Goal: Participate in discussion: Engage in conversation with other users on a specific topic

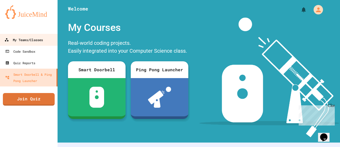
click at [28, 40] on div "My Teams/Classes" at bounding box center [23, 40] width 38 height 7
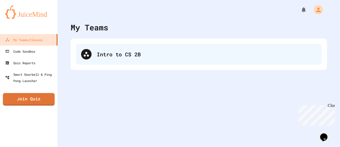
click at [97, 49] on div "Intro to CS 2B" at bounding box center [199, 54] width 246 height 21
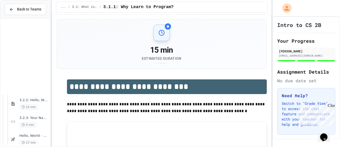
scroll to position [96, 0]
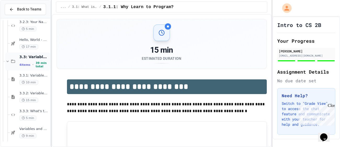
click at [31, 61] on div "3.3: Variables and Data Types 4 items • 39 min total" at bounding box center [34, 61] width 30 height 14
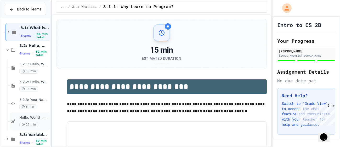
click at [39, 120] on div "Hello, World - Quiz 17 min" at bounding box center [34, 120] width 30 height 11
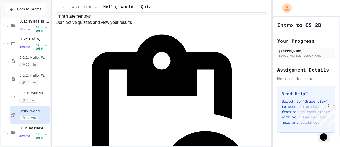
scroll to position [62, 0]
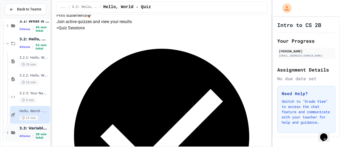
click at [9, 136] on div "3.3: Variables and Data Types 4 items • 39 min total" at bounding box center [27, 132] width 45 height 18
click at [12, 135] on div "3.3: Variables and Data Types 4 items • 39 min total" at bounding box center [27, 132] width 45 height 18
click at [34, 130] on span "3.3: Variables and Data Types" at bounding box center [34, 127] width 30 height 5
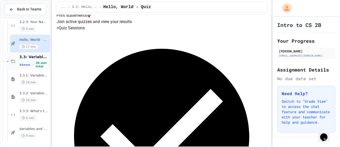
click at [41, 56] on span "3.3: Variables and Data Types" at bounding box center [34, 56] width 30 height 5
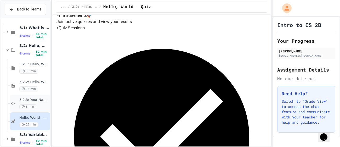
scroll to position [25, 0]
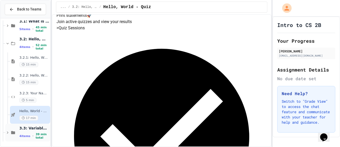
click at [41, 137] on span "39 min total" at bounding box center [43, 135] width 14 height 7
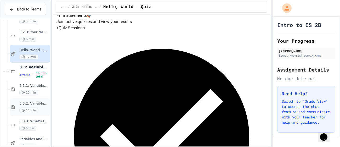
scroll to position [92, 0]
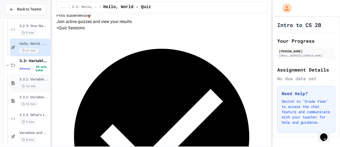
click at [25, 81] on span "3.3.1: Variables and Data Types" at bounding box center [34, 79] width 30 height 4
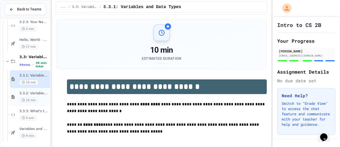
scroll to position [20, 0]
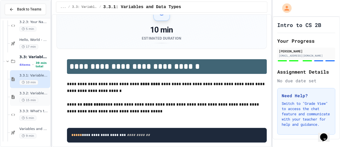
click at [44, 97] on div "15 min" at bounding box center [34, 99] width 30 height 5
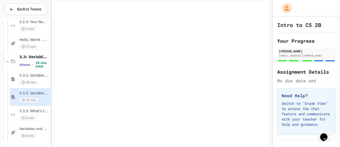
scroll to position [89, 0]
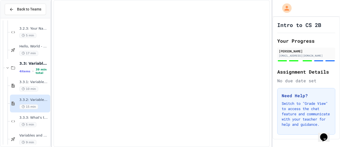
click at [34, 95] on div "3.3.2: Variables and Data Types - Review 15 min" at bounding box center [30, 103] width 40 height 18
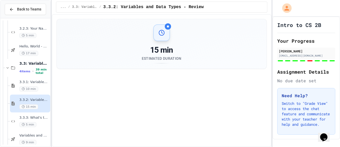
click at [42, 112] on div at bounding box center [26, 37] width 50 height 213
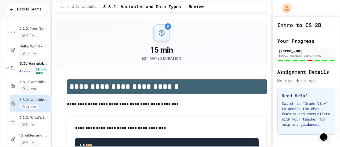
scroll to position [96, 0]
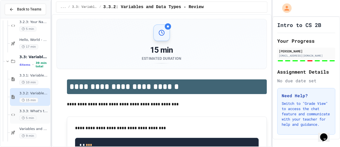
click at [41, 112] on span "3.3.3: What's the Type?" at bounding box center [34, 111] width 30 height 4
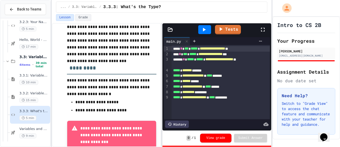
scroll to position [110, 0]
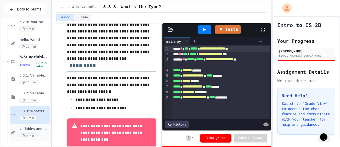
click at [41, 131] on div "Variables and Data types - quiz 9 min" at bounding box center [34, 131] width 30 height 11
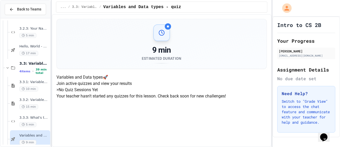
scroll to position [76, 0]
click at [134, 86] on div "> No Quiz Sessions Yet Your teacher hasn't started any quizzes for this lesson.…" at bounding box center [161, 92] width 210 height 13
click at [140, 99] on div "Variables and Data types 🚀 Join active quizzes and view your results > No Quiz …" at bounding box center [161, 86] width 210 height 25
click at [24, 119] on span "3.3.3: What's the Type?" at bounding box center [34, 117] width 30 height 4
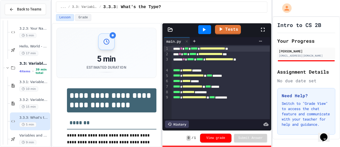
click at [206, 33] on div at bounding box center [204, 29] width 13 height 9
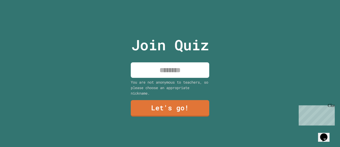
click at [179, 71] on input at bounding box center [170, 69] width 78 height 15
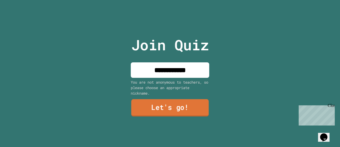
type input "**********"
click at [179, 103] on link "Let's go!" at bounding box center [169, 107] width 77 height 17
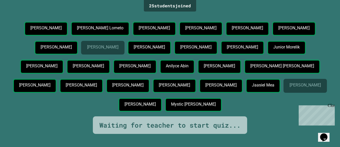
click at [327, 137] on icon "Opens Chat This icon Opens the chat window." at bounding box center [323, 137] width 8 height 8
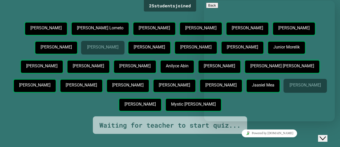
click at [324, 135] on icon "Close Chat This icon closes the chat window." at bounding box center [322, 138] width 6 height 6
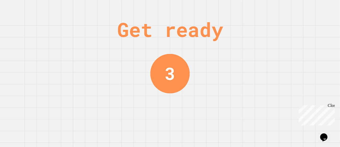
click at [318, 132] on button "Opens Chat This icon Opens the chat window." at bounding box center [323, 136] width 11 height 9
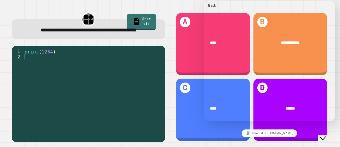
click at [327, 141] on button "Close Chat This icon closes the chat window." at bounding box center [322, 138] width 9 height 7
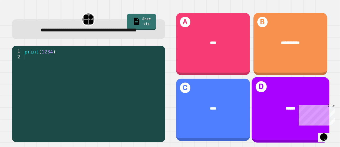
click at [284, 97] on div "******" at bounding box center [290, 108] width 78 height 22
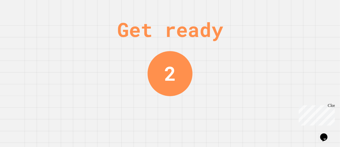
click at [332, 105] on div "Close" at bounding box center [330, 106] width 7 height 7
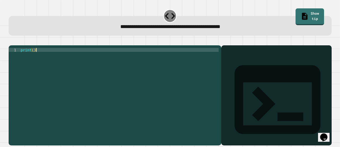
click at [140, 65] on div "print ( )" at bounding box center [119, 93] width 199 height 90
click at [33, 58] on div "print ( )" at bounding box center [119, 93] width 199 height 90
type textarea "**********"
click at [11, 41] on button "button" at bounding box center [11, 41] width 0 height 0
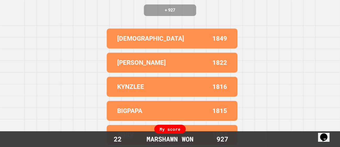
scroll to position [0, 0]
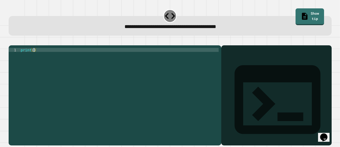
click at [34, 56] on div "print ( )" at bounding box center [119, 93] width 199 height 90
type textarea "**********"
click at [11, 41] on icon "button" at bounding box center [11, 41] width 0 height 0
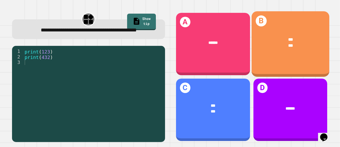
click at [296, 61] on div "B *** ***" at bounding box center [290, 43] width 78 height 65
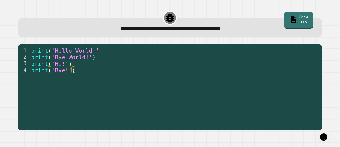
click at [98, 47] on div "print ( 'Hello World!' print ( 'Bye World!' ) print ( 'Hi!' ) print ( 'Bye!' )" at bounding box center [174, 83] width 289 height 72
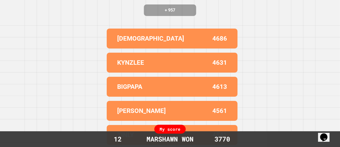
scroll to position [0, 0]
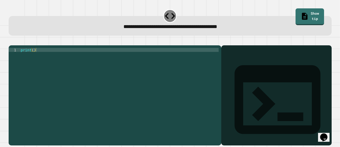
click at [64, 58] on div "print ( )" at bounding box center [119, 93] width 199 height 90
click at [34, 55] on div "print ( )" at bounding box center [119, 93] width 199 height 90
type textarea "**********"
click at [11, 41] on icon "button" at bounding box center [11, 41] width 0 height 0
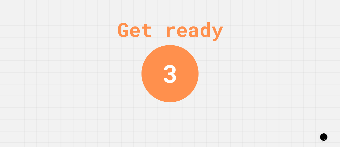
click at [177, 106] on div "Get ready 3" at bounding box center [169, 73] width 39 height 147
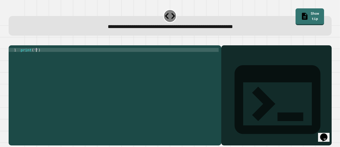
click at [36, 57] on div "print ( '' )" at bounding box center [119, 93] width 199 height 90
type textarea "**********"
click at [14, 45] on div at bounding box center [170, 42] width 323 height 6
click at [11, 41] on icon "button" at bounding box center [11, 41] width 0 height 0
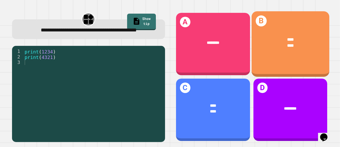
click at [286, 63] on div "B **** ****" at bounding box center [290, 43] width 78 height 65
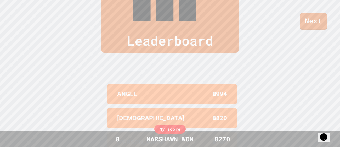
scroll to position [215, 0]
click at [312, 10] on div "Next" at bounding box center [170, 15] width 340 height 30
click at [312, 24] on link "Next" at bounding box center [313, 20] width 26 height 17
